Goal: Transaction & Acquisition: Purchase product/service

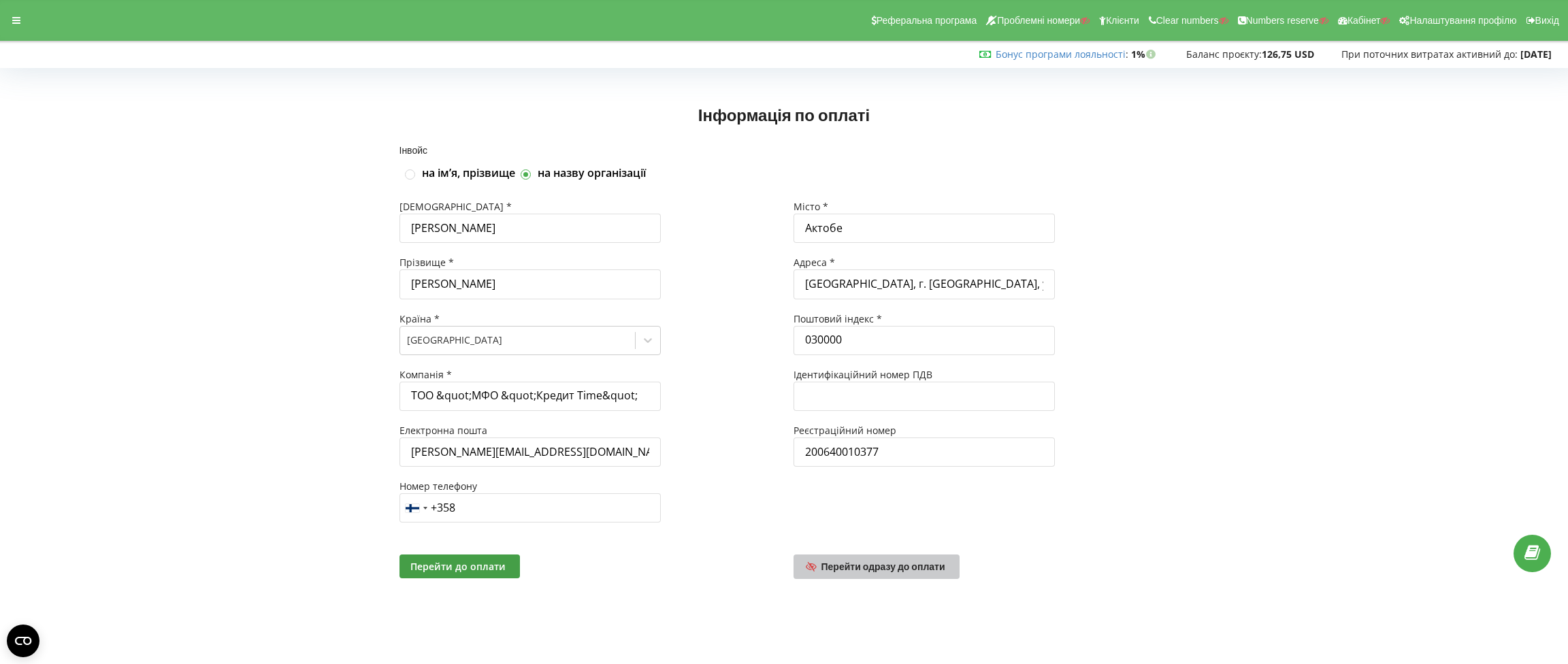
click at [895, 555] on link "Перейти одразу до оплати" at bounding box center [876, 566] width 166 height 24
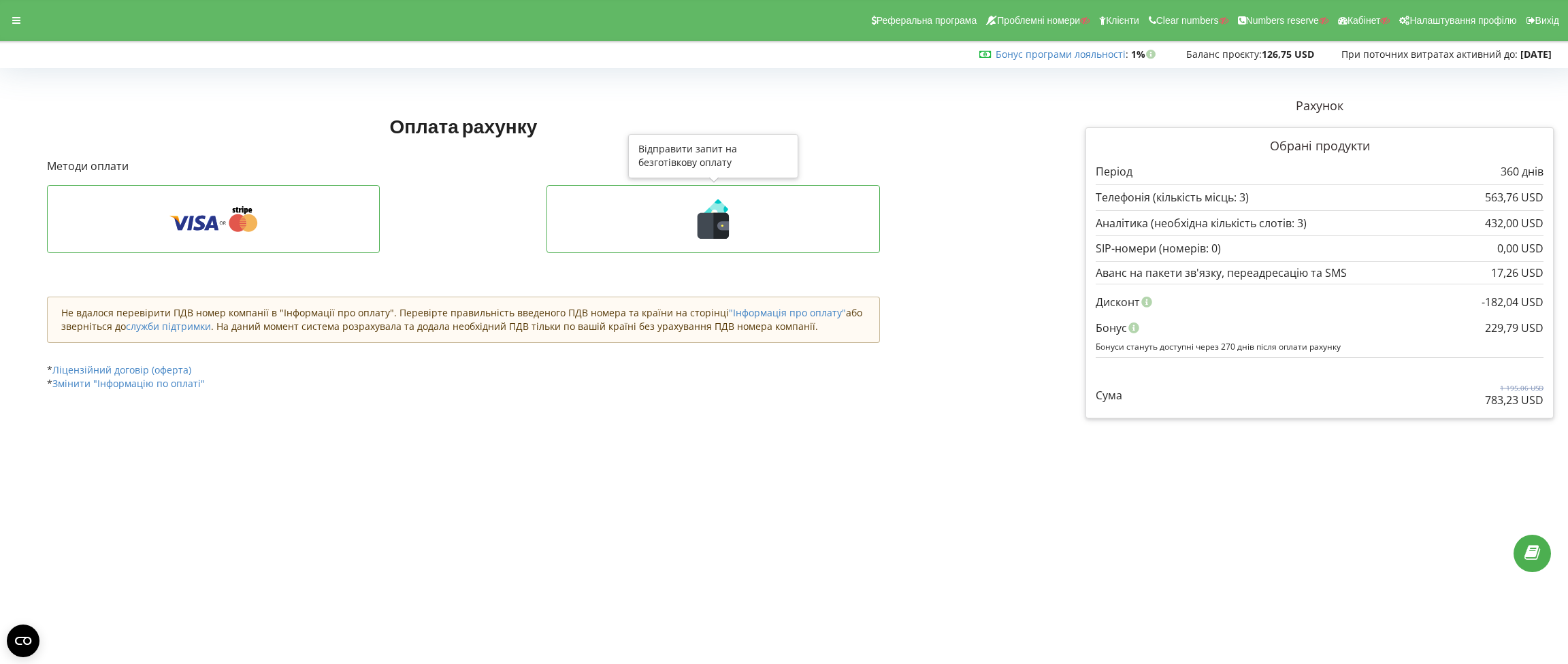
click at [709, 229] on icon at bounding box center [713, 225] width 31 height 26
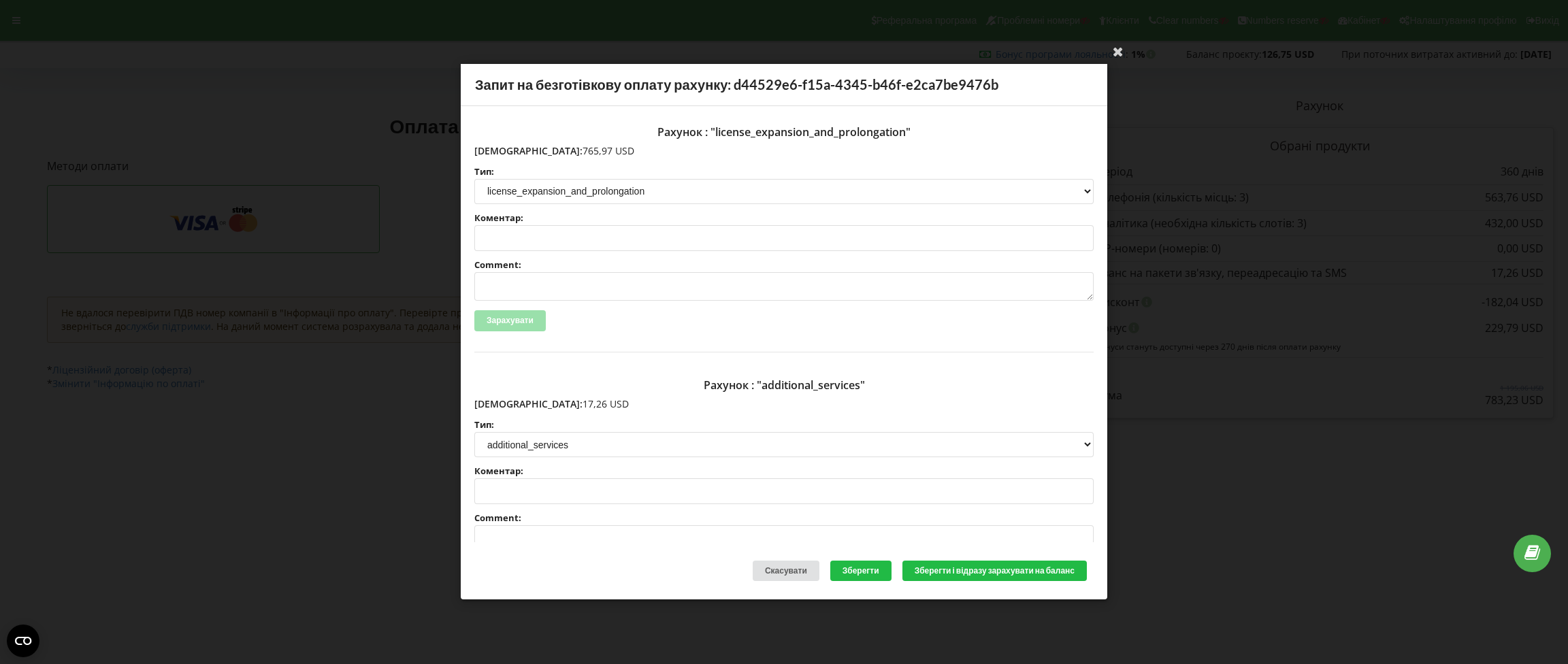
drag, startPoint x: 570, startPoint y: 149, endPoint x: 504, endPoint y: 149, distance: 66.0
click at [504, 149] on p "[DEMOGRAPHIC_DATA]: 765,97 USD" at bounding box center [784, 151] width 619 height 14
copy p "765,97 USD"
drag, startPoint x: 566, startPoint y: 400, endPoint x: 504, endPoint y: 401, distance: 62.0
click at [504, 401] on p "[DEMOGRAPHIC_DATA]: 17,26 USD" at bounding box center [784, 404] width 619 height 14
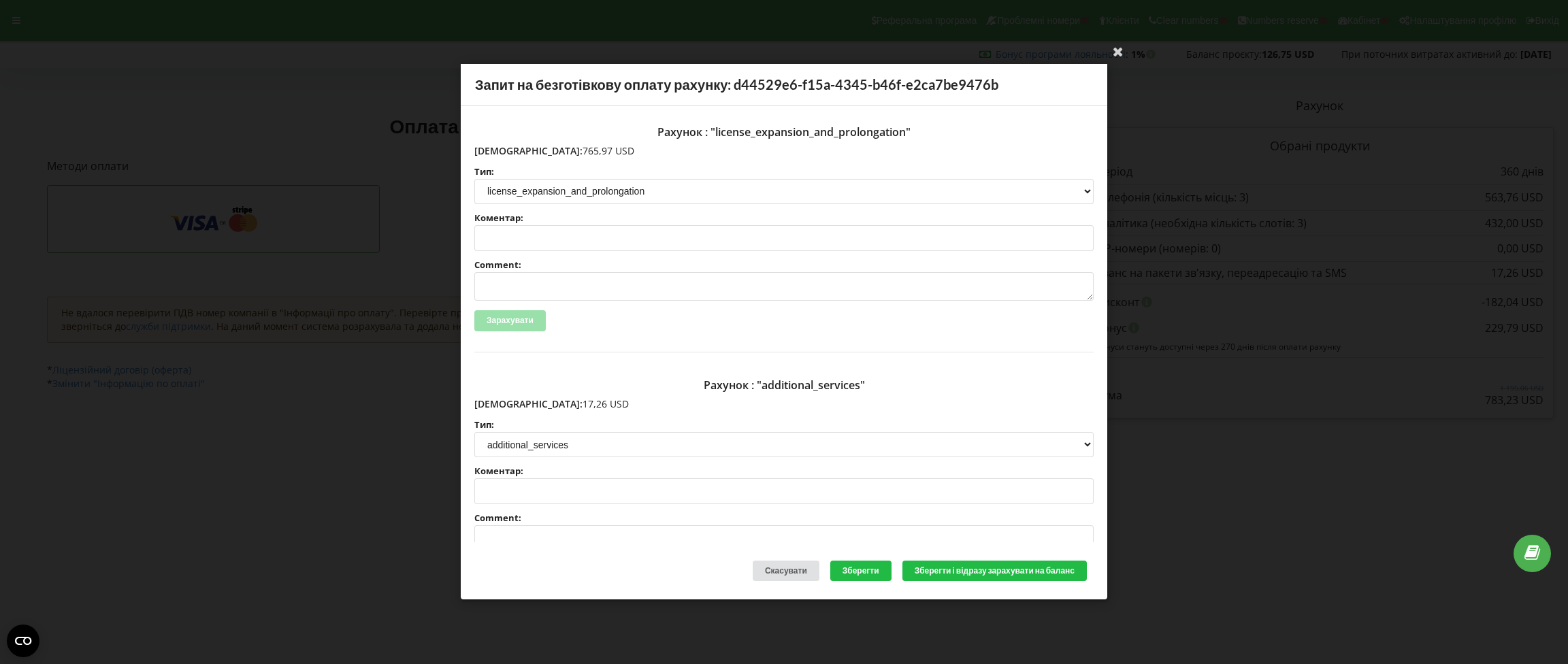
copy p "17,26 USD"
